Goal: Share content: Share content

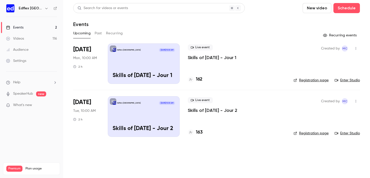
click at [356, 49] on icon "button" at bounding box center [356, 49] width 4 height 4
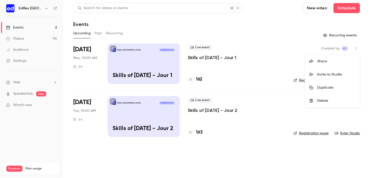
click at [329, 64] on div "Share" at bounding box center [336, 61] width 38 height 5
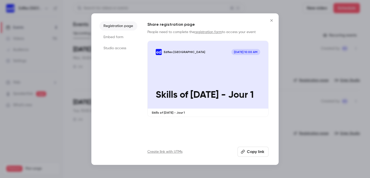
click at [256, 158] on div "Registration page Embed form Studio access Share registration page People need …" at bounding box center [184, 88] width 187 height 151
click at [253, 154] on button "Copy link" at bounding box center [252, 152] width 31 height 10
click at [278, 16] on div at bounding box center [185, 89] width 370 height 178
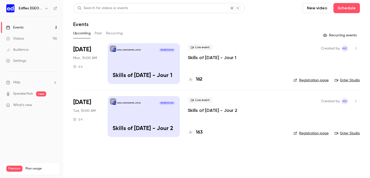
click at [272, 18] on header "Search for videos or events New video Schedule Events" at bounding box center [216, 15] width 286 height 24
click at [39, 11] on h6 "Edflex [GEOGRAPHIC_DATA]" at bounding box center [31, 8] width 24 height 5
click at [34, 10] on h6 "Edflex [GEOGRAPHIC_DATA]" at bounding box center [31, 8] width 24 height 5
click at [40, 8] on h6 "Edflex [GEOGRAPHIC_DATA]" at bounding box center [31, 8] width 24 height 5
click at [44, 9] on icon "button" at bounding box center [46, 8] width 4 height 4
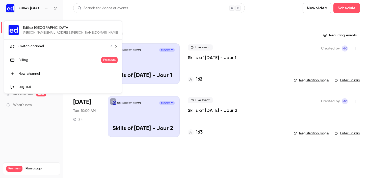
drag, startPoint x: 37, startPoint y: 46, endPoint x: 38, endPoint y: 50, distance: 4.6
click at [37, 46] on span "Switch channel" at bounding box center [30, 46] width 25 height 5
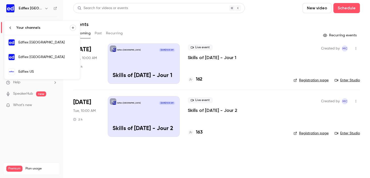
click at [43, 55] on div "Edflex [GEOGRAPHIC_DATA]" at bounding box center [46, 56] width 57 height 5
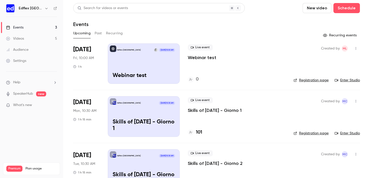
scroll to position [21, 0]
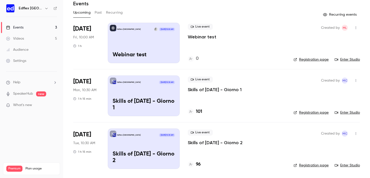
click at [354, 79] on icon "button" at bounding box center [356, 81] width 4 height 4
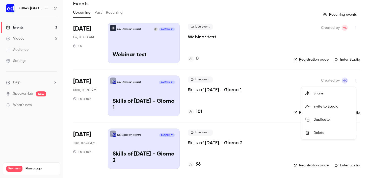
click at [318, 92] on div "Share" at bounding box center [332, 93] width 38 height 5
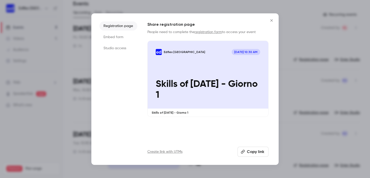
click at [247, 149] on button "Copy link" at bounding box center [252, 152] width 31 height 10
click at [247, 152] on icon "button" at bounding box center [245, 152] width 4 height 4
click at [271, 19] on icon "Close" at bounding box center [271, 20] width 6 height 4
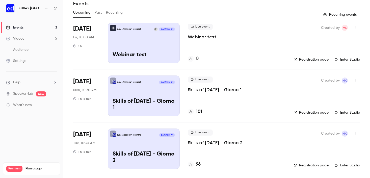
click at [43, 9] on button "button" at bounding box center [46, 8] width 6 height 6
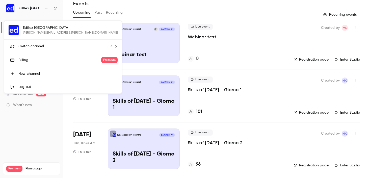
click at [31, 48] on span "Switch channel" at bounding box center [30, 46] width 25 height 5
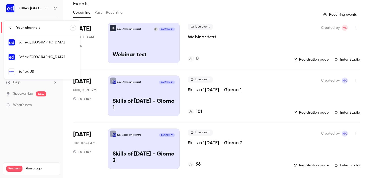
click at [31, 74] on div "Edflex US" at bounding box center [46, 71] width 57 height 5
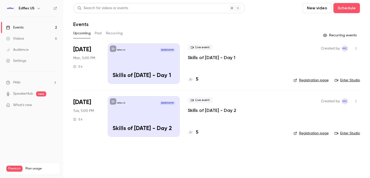
click at [356, 50] on icon "button" at bounding box center [356, 49] width 4 height 4
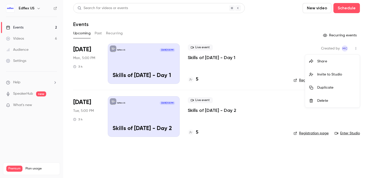
click at [324, 62] on div "Share" at bounding box center [336, 61] width 38 height 5
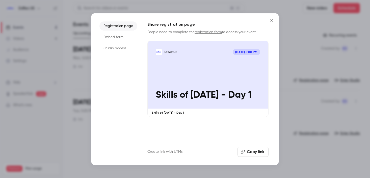
click at [249, 148] on button "Copy link" at bounding box center [252, 152] width 31 height 10
click at [271, 21] on icon "Close" at bounding box center [271, 20] width 6 height 4
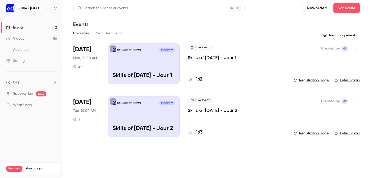
click at [356, 48] on icon "button" at bounding box center [356, 49] width 4 height 4
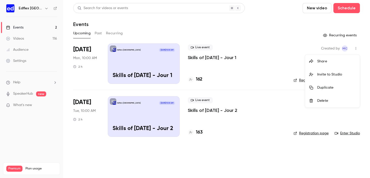
click at [348, 57] on li "Share" at bounding box center [332, 61] width 54 height 13
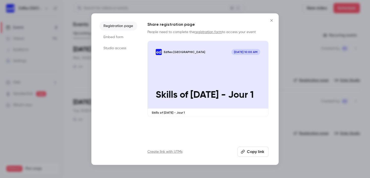
click at [260, 150] on button "Copy link" at bounding box center [252, 152] width 31 height 10
click at [243, 155] on button "Copy link" at bounding box center [252, 152] width 31 height 10
click at [254, 154] on button "Copy link" at bounding box center [252, 152] width 31 height 10
click at [272, 17] on button "Close" at bounding box center [271, 20] width 10 height 10
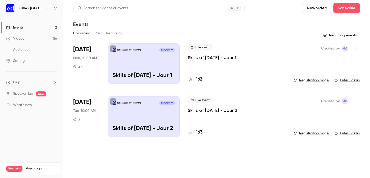
click at [352, 101] on button "button" at bounding box center [356, 101] width 8 height 8
click at [327, 115] on div "Share" at bounding box center [336, 113] width 38 height 5
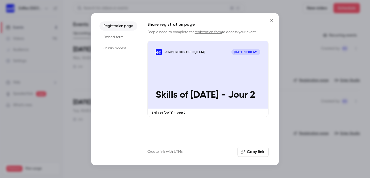
drag, startPoint x: 250, startPoint y: 148, endPoint x: 167, endPoint y: 53, distance: 125.6
click at [250, 148] on button "Copy link" at bounding box center [252, 152] width 31 height 10
click at [273, 19] on icon "Close" at bounding box center [271, 20] width 6 height 4
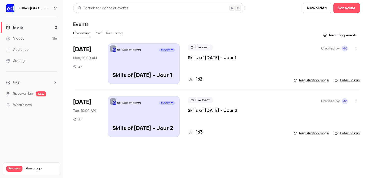
click at [100, 35] on button "Past" at bounding box center [98, 33] width 7 height 8
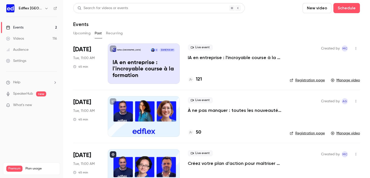
click at [80, 33] on button "Upcoming" at bounding box center [81, 33] width 17 height 8
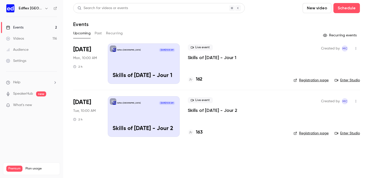
click at [40, 9] on h6 "Edflex [GEOGRAPHIC_DATA]" at bounding box center [31, 8] width 24 height 5
click at [46, 8] on icon "button" at bounding box center [46, 8] width 4 height 4
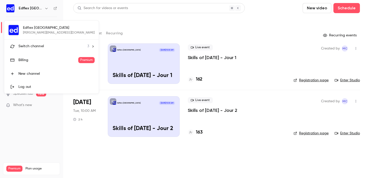
click at [30, 47] on span "Switch channel" at bounding box center [30, 46] width 25 height 5
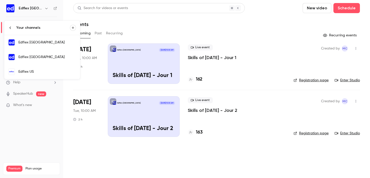
click at [48, 54] on link "Edflex [GEOGRAPHIC_DATA]" at bounding box center [42, 57] width 76 height 15
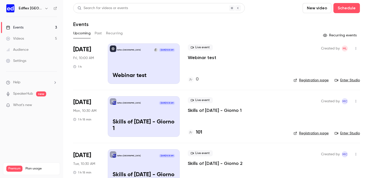
click at [354, 48] on icon "button" at bounding box center [356, 49] width 4 height 4
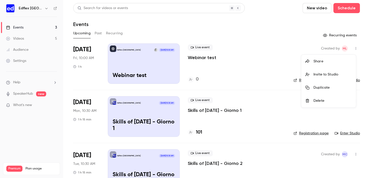
click at [328, 99] on div "Delete" at bounding box center [332, 100] width 38 height 5
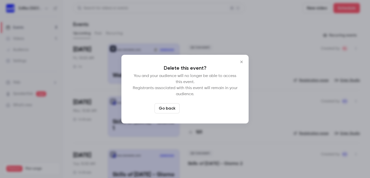
click at [204, 108] on button "Delete event" at bounding box center [199, 108] width 34 height 10
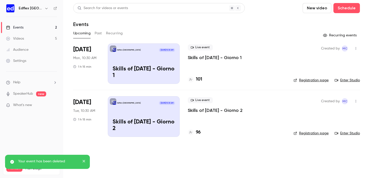
click at [357, 48] on icon "button" at bounding box center [356, 49] width 4 height 4
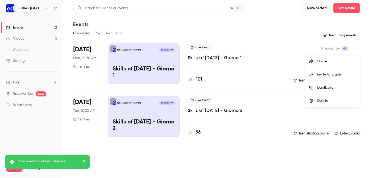
click at [321, 62] on div "Share" at bounding box center [336, 61] width 38 height 5
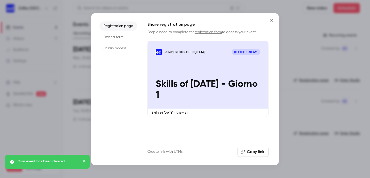
click at [248, 155] on button "Copy link" at bounding box center [252, 152] width 31 height 10
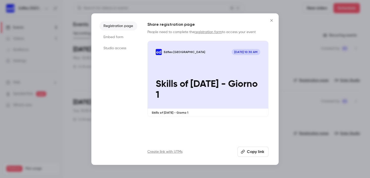
click at [268, 20] on button "Close" at bounding box center [271, 20] width 10 height 10
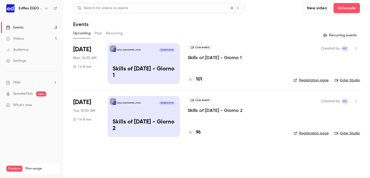
click at [356, 101] on icon "button" at bounding box center [356, 101] width 4 height 4
click at [322, 112] on div "Share" at bounding box center [336, 113] width 38 height 5
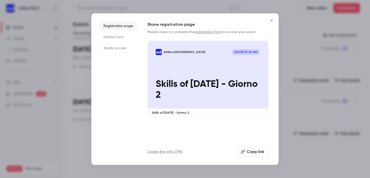
click at [254, 149] on button "Copy link" at bounding box center [252, 152] width 31 height 10
click at [272, 19] on icon "Close" at bounding box center [271, 20] width 6 height 4
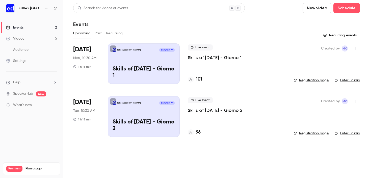
click at [358, 47] on button "button" at bounding box center [356, 48] width 8 height 8
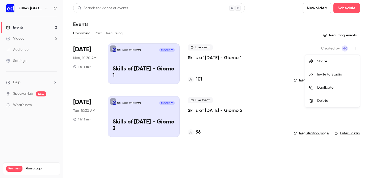
click at [315, 64] on li "Share" at bounding box center [332, 61] width 54 height 13
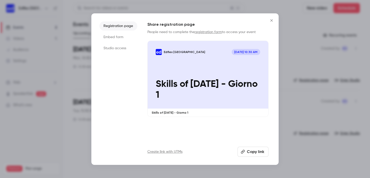
click at [248, 151] on button "Copy link" at bounding box center [252, 152] width 31 height 10
click at [269, 20] on icon "Close" at bounding box center [271, 20] width 6 height 4
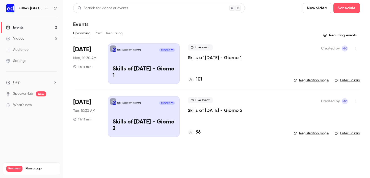
click at [44, 9] on icon "button" at bounding box center [46, 8] width 4 height 4
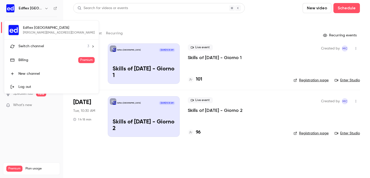
click at [33, 49] on li "Switch channel 3" at bounding box center [51, 46] width 94 height 13
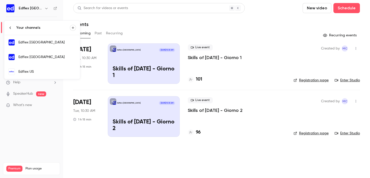
click at [36, 72] on div "Edflex US" at bounding box center [46, 71] width 57 height 5
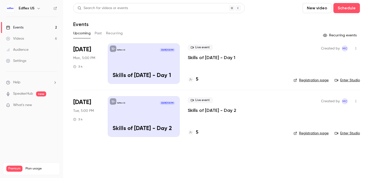
click at [352, 47] on button "button" at bounding box center [356, 48] width 8 height 8
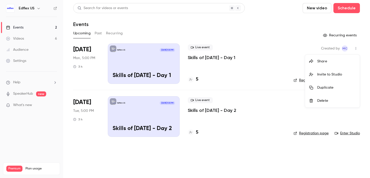
click at [324, 63] on div "Share" at bounding box center [336, 61] width 38 height 5
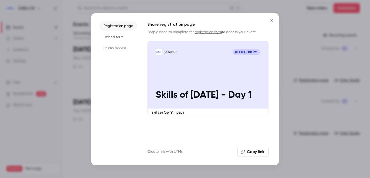
click at [248, 148] on button "Copy link" at bounding box center [252, 152] width 31 height 10
click at [269, 21] on icon "Close" at bounding box center [271, 20] width 6 height 4
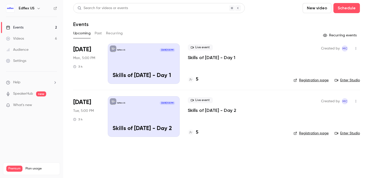
click at [354, 99] on button "button" at bounding box center [356, 101] width 8 height 8
click at [321, 116] on div "Share" at bounding box center [336, 113] width 38 height 5
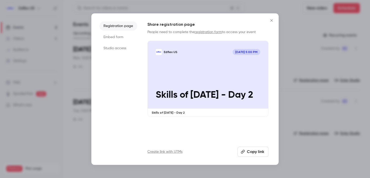
click at [247, 154] on button "Copy link" at bounding box center [252, 152] width 31 height 10
click at [273, 23] on button "Close" at bounding box center [271, 20] width 10 height 10
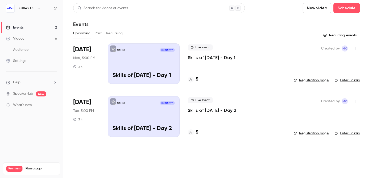
click at [353, 50] on button "button" at bounding box center [356, 48] width 8 height 8
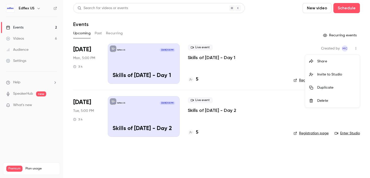
click at [330, 63] on div "Share" at bounding box center [336, 61] width 38 height 5
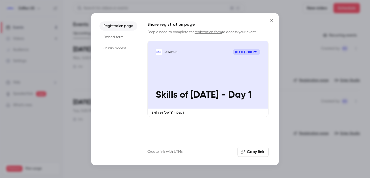
click at [252, 151] on button "Copy link" at bounding box center [252, 152] width 31 height 10
click at [270, 20] on icon "Close" at bounding box center [271, 20] width 6 height 4
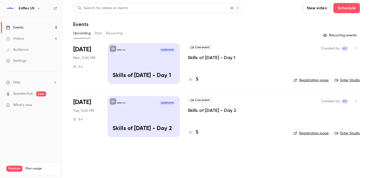
click at [37, 5] on div "Edflex US" at bounding box center [31, 8] width 51 height 9
click at [36, 9] on button "button" at bounding box center [39, 8] width 6 height 6
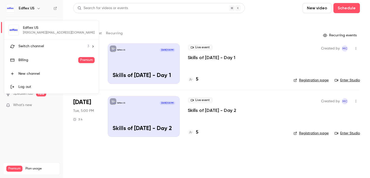
click at [33, 26] on div "Edflex US laura.giacomuzzi@edflex.com Switch channel 3 Billing Premium New chan…" at bounding box center [51, 57] width 94 height 73
click at [64, 47] on div "Switch channel 3" at bounding box center [53, 46] width 71 height 5
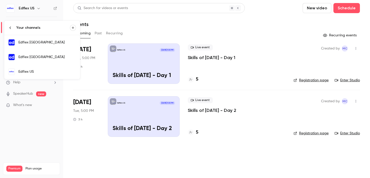
click at [42, 44] on div "Edflex [GEOGRAPHIC_DATA]" at bounding box center [46, 42] width 57 height 5
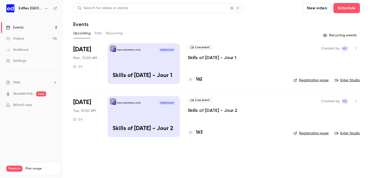
click at [355, 48] on icon "button" at bounding box center [356, 49] width 4 height 4
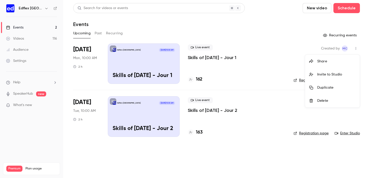
click at [323, 61] on div "Share" at bounding box center [336, 61] width 38 height 5
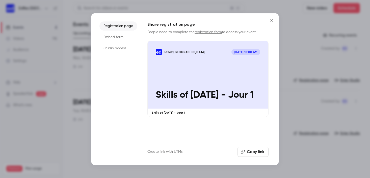
click at [249, 154] on button "Copy link" at bounding box center [252, 152] width 31 height 10
click at [275, 20] on button "Close" at bounding box center [271, 20] width 10 height 10
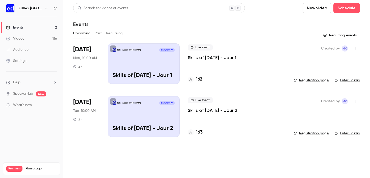
click at [38, 8] on h6 "Edflex [GEOGRAPHIC_DATA]" at bounding box center [31, 8] width 24 height 5
click at [44, 8] on icon "button" at bounding box center [46, 8] width 4 height 4
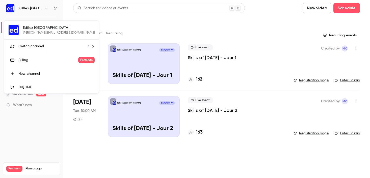
click at [33, 48] on span "Switch channel" at bounding box center [30, 46] width 25 height 5
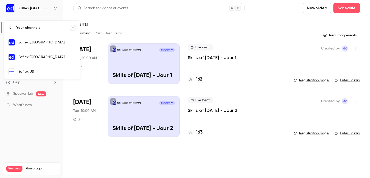
click at [37, 54] on link "Edflex [GEOGRAPHIC_DATA]" at bounding box center [42, 57] width 76 height 15
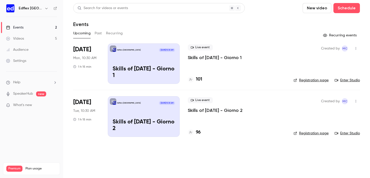
click at [358, 47] on button "button" at bounding box center [356, 48] width 8 height 8
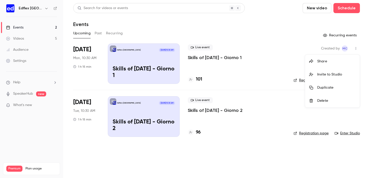
click at [321, 61] on div "Share" at bounding box center [336, 61] width 38 height 5
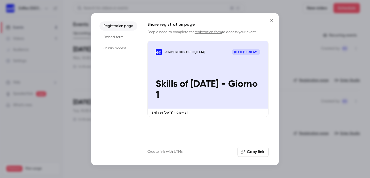
click at [250, 152] on button "Copy link" at bounding box center [252, 152] width 31 height 10
click at [273, 22] on icon "Close" at bounding box center [271, 20] width 6 height 4
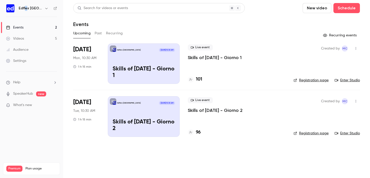
click at [26, 8] on h6 "Edflex [GEOGRAPHIC_DATA]" at bounding box center [31, 8] width 24 height 5
click at [44, 9] on icon "button" at bounding box center [46, 8] width 4 height 4
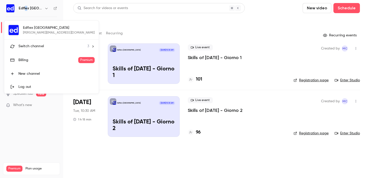
click at [38, 48] on span "Switch channel" at bounding box center [30, 46] width 25 height 5
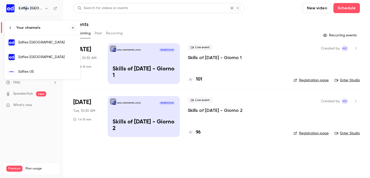
click at [36, 70] on div "Edflex US" at bounding box center [46, 71] width 57 height 5
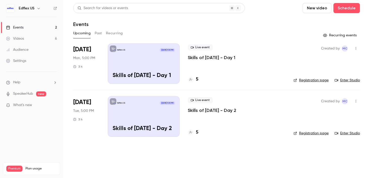
click at [354, 51] on button "button" at bounding box center [356, 48] width 8 height 8
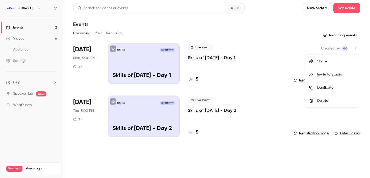
click at [322, 62] on div "Share" at bounding box center [336, 61] width 38 height 5
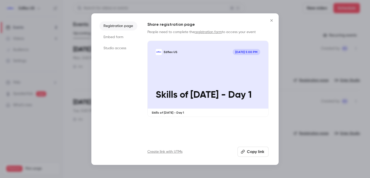
click at [254, 153] on button "Copy link" at bounding box center [252, 152] width 31 height 10
click at [272, 19] on icon "Close" at bounding box center [271, 20] width 2 height 2
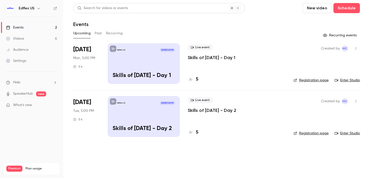
click at [101, 31] on button "Past" at bounding box center [98, 33] width 7 height 8
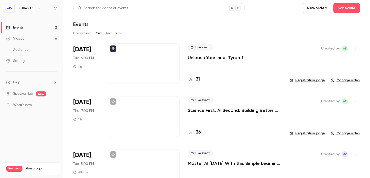
scroll to position [73, 0]
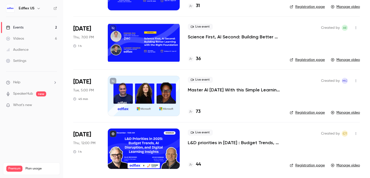
click at [354, 133] on icon "button" at bounding box center [356, 134] width 4 height 4
click at [329, 139] on li "Share" at bounding box center [328, 142] width 54 height 13
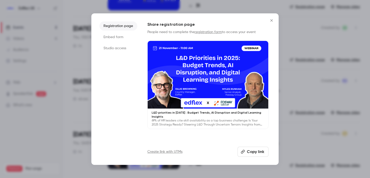
click at [254, 151] on button "Copy link" at bounding box center [252, 152] width 31 height 10
click at [274, 20] on icon "Close" at bounding box center [271, 20] width 6 height 4
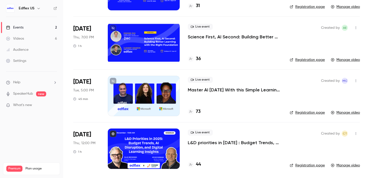
click at [32, 6] on h6 "Edflex US" at bounding box center [27, 8] width 16 height 5
click at [34, 9] on div "Edflex US" at bounding box center [34, 8] width 31 height 6
click at [37, 9] on icon "button" at bounding box center [39, 8] width 4 height 4
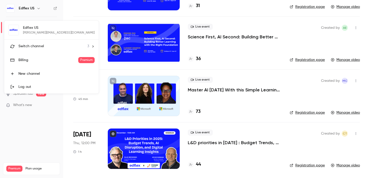
click at [31, 28] on div "Edflex US laura.giacomuzzi@edflex.com Switch channel 3 Billing Premium New chan…" at bounding box center [51, 57] width 94 height 73
click at [30, 45] on span "Switch channel" at bounding box center [30, 46] width 25 height 5
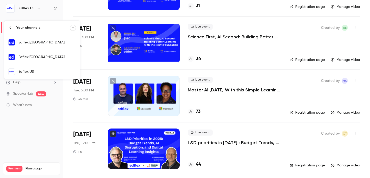
click at [30, 43] on div "Edflex [GEOGRAPHIC_DATA]" at bounding box center [46, 42] width 57 height 5
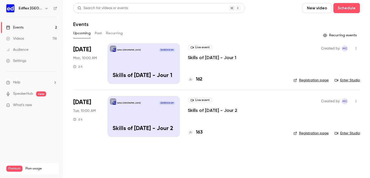
click at [358, 47] on button "button" at bounding box center [356, 48] width 8 height 8
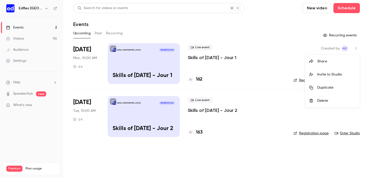
click at [329, 62] on div "Share" at bounding box center [336, 61] width 38 height 5
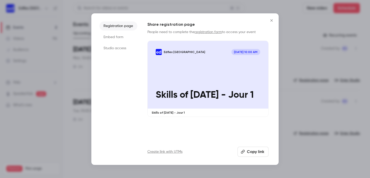
click at [258, 152] on button "Copy link" at bounding box center [252, 152] width 31 height 10
click at [275, 18] on button "Close" at bounding box center [271, 20] width 10 height 10
